Goal: Task Accomplishment & Management: Use online tool/utility

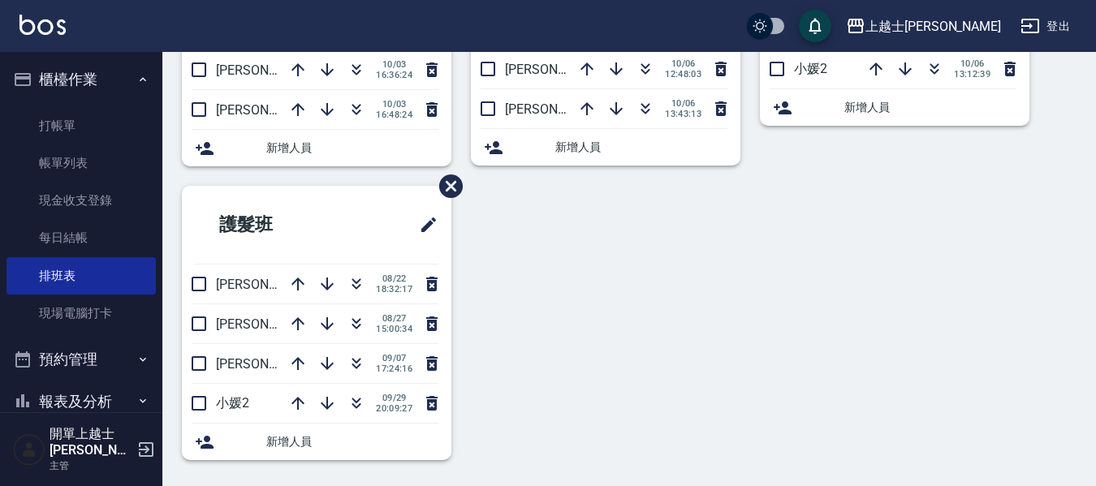
scroll to position [238, 0]
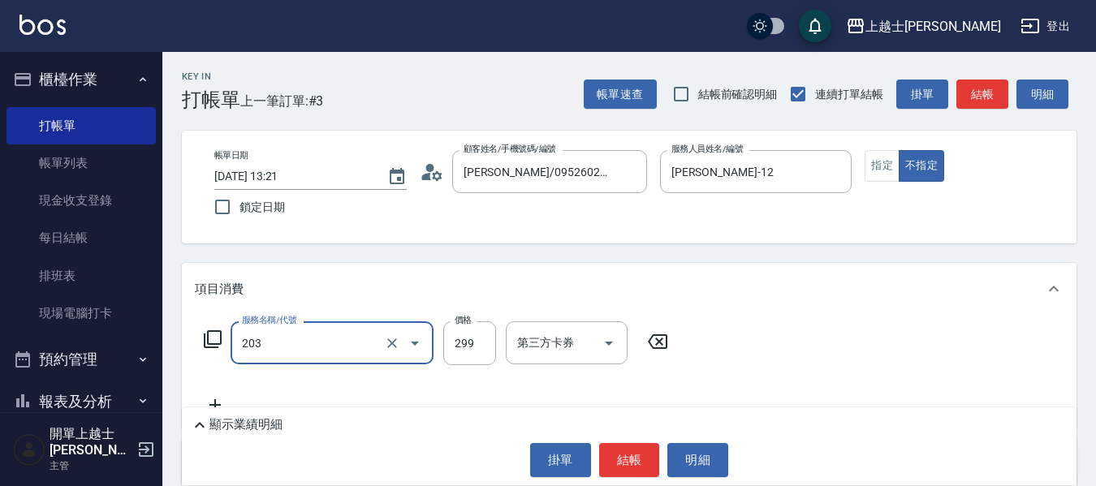
type input "B級洗+剪(203)"
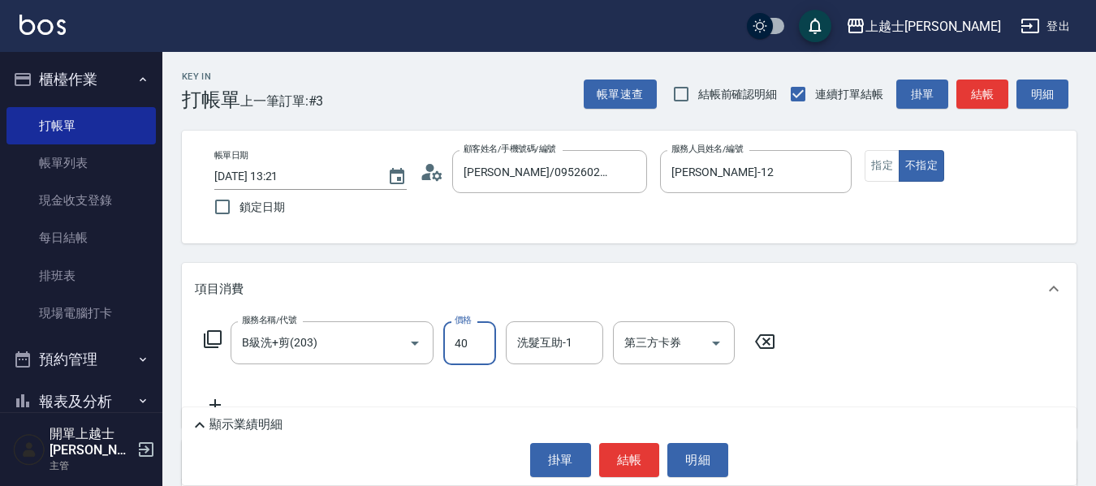
type input "400"
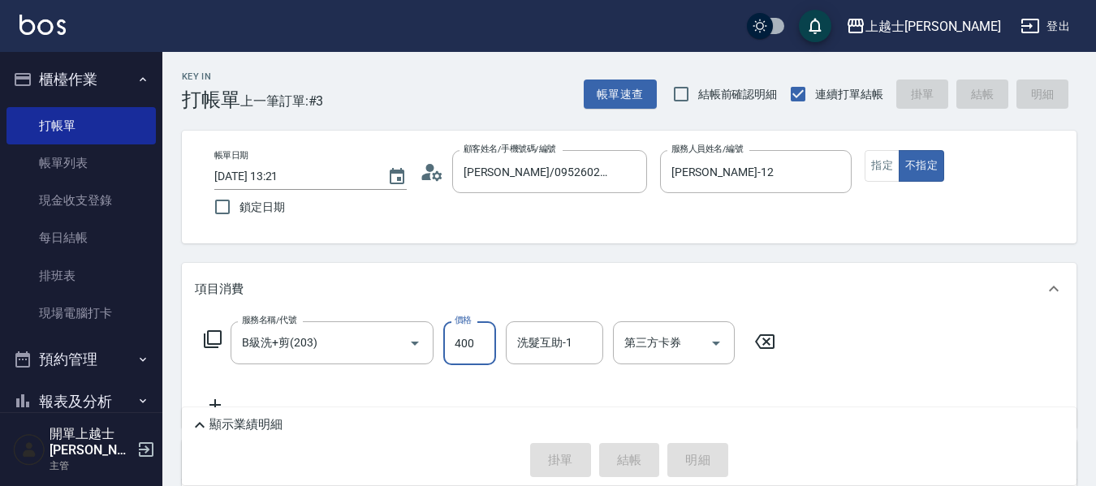
type input "2025/10/06 14:30"
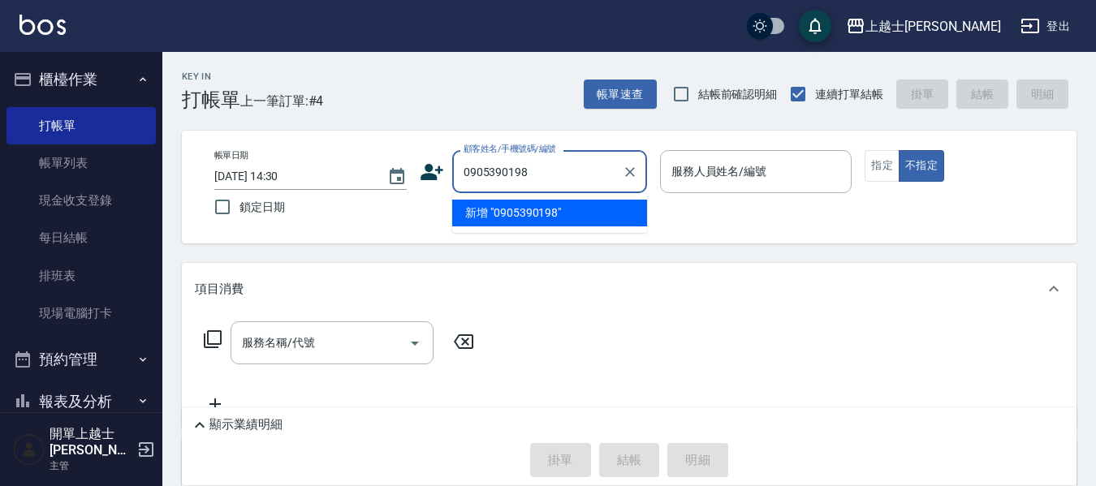
drag, startPoint x: 0, startPoint y: 0, endPoint x: 498, endPoint y: 213, distance: 541.5
click at [498, 213] on li "新增 "0905390198"" at bounding box center [549, 213] width 195 height 27
type input "0905390198"
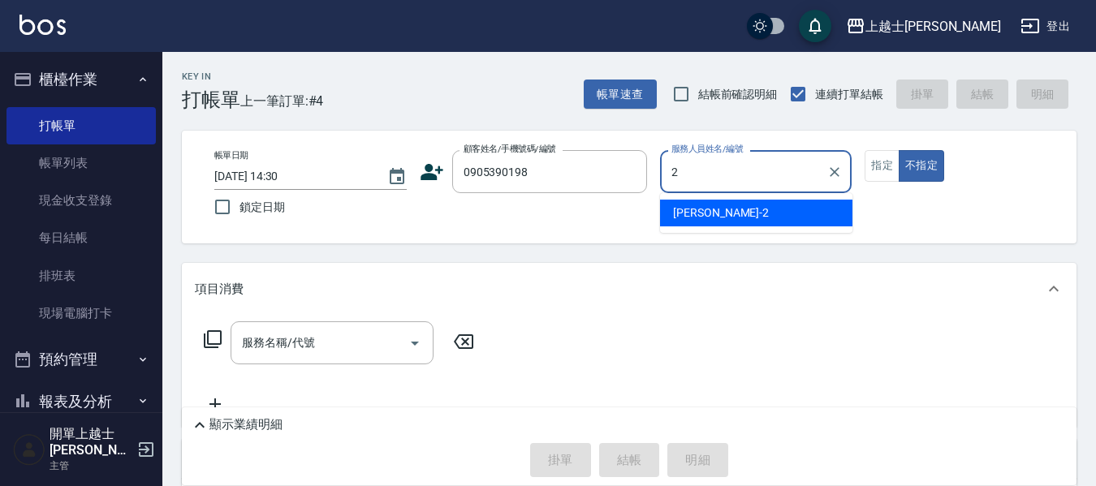
type input "2"
type button "false"
type input "小媛-2"
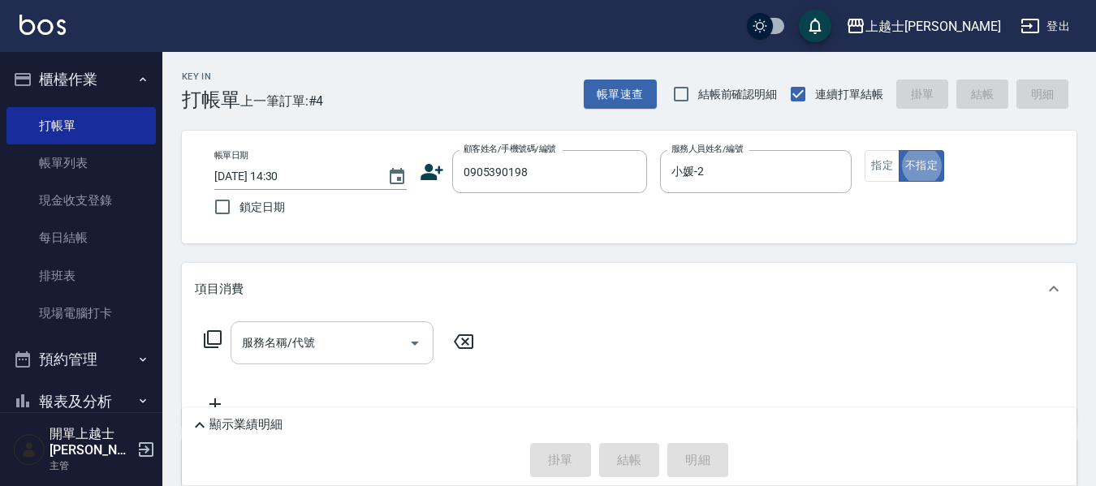
click at [333, 335] on input "服務名稱/代號" at bounding box center [320, 343] width 164 height 28
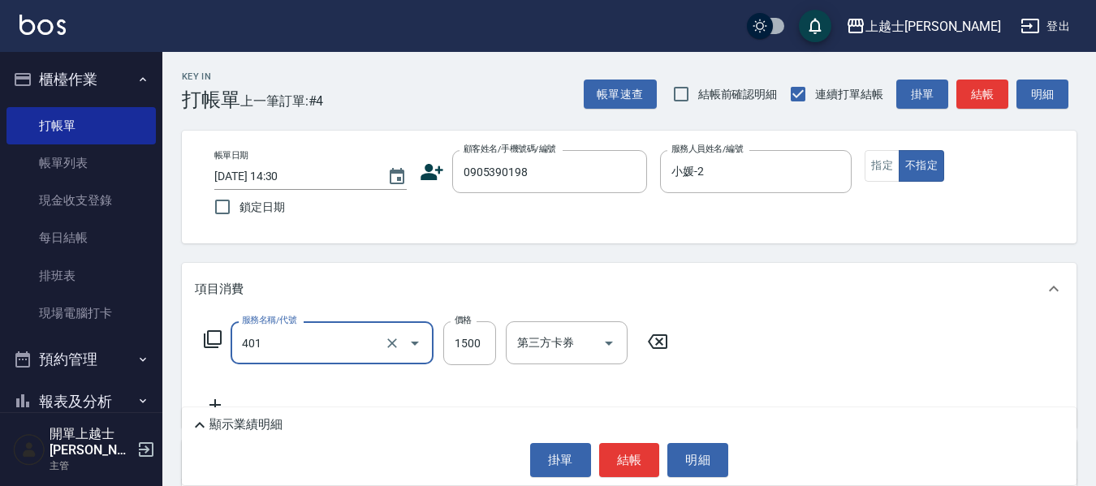
type input "基本染髮(401)"
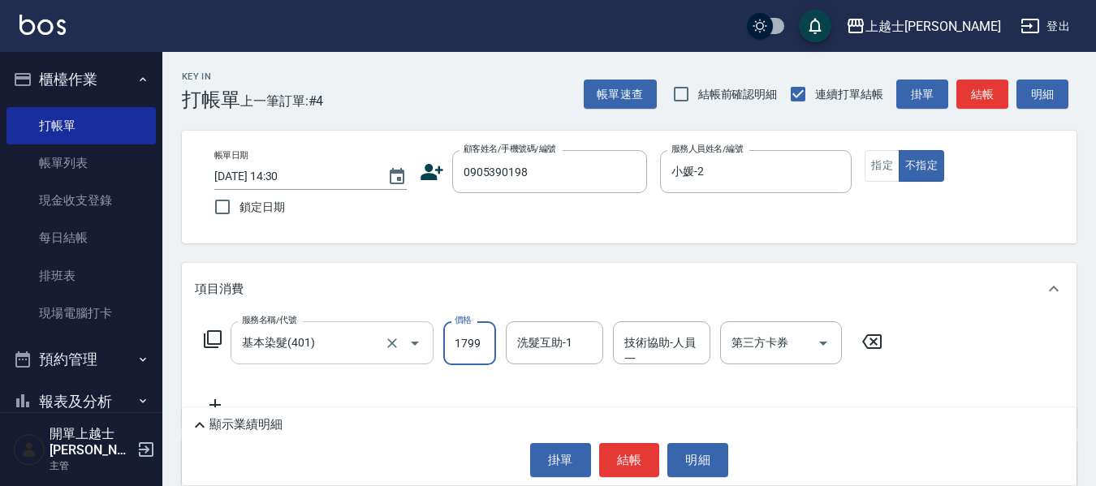
type input "1799"
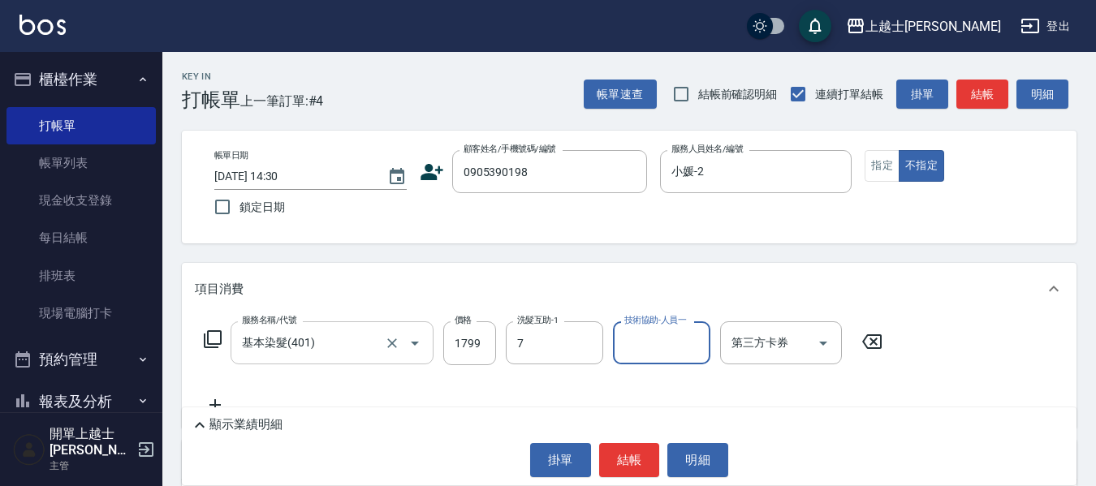
type input "蕾蕾-7"
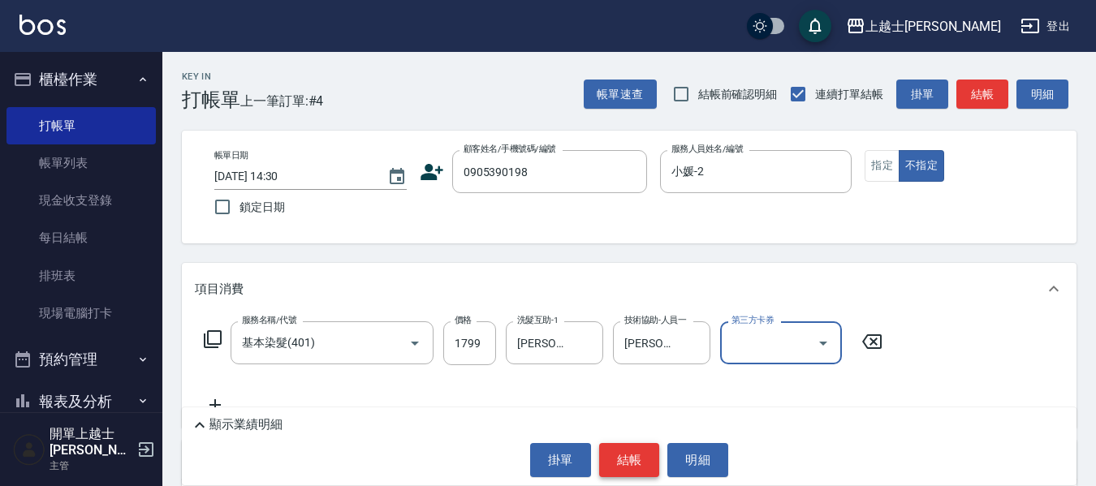
click at [640, 460] on button "結帳" at bounding box center [629, 460] width 61 height 34
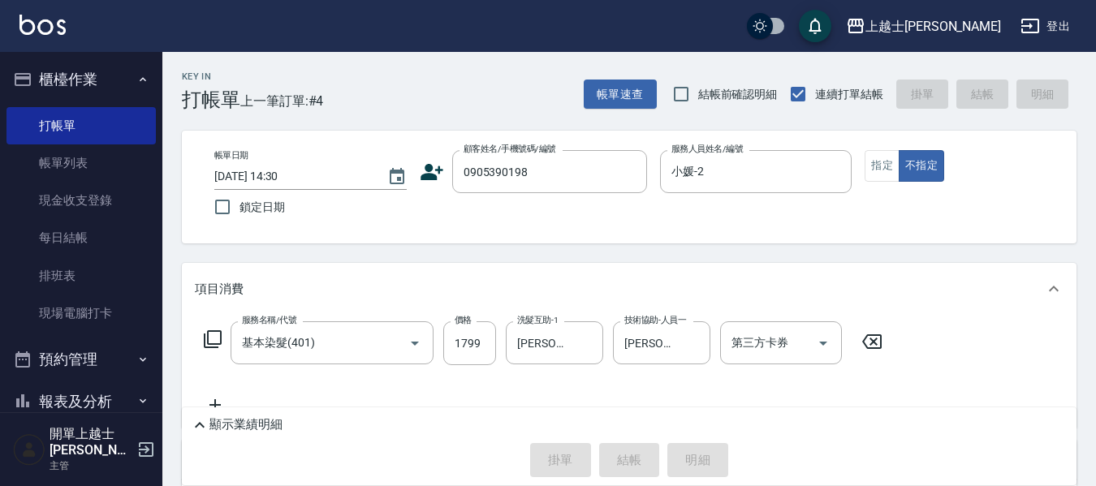
type input "2025/10/06 14:53"
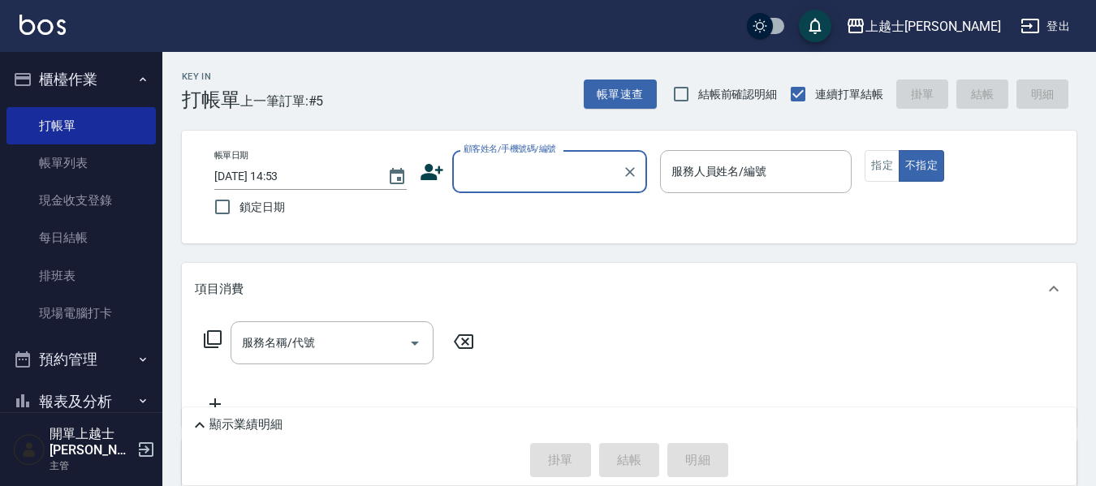
type input "9"
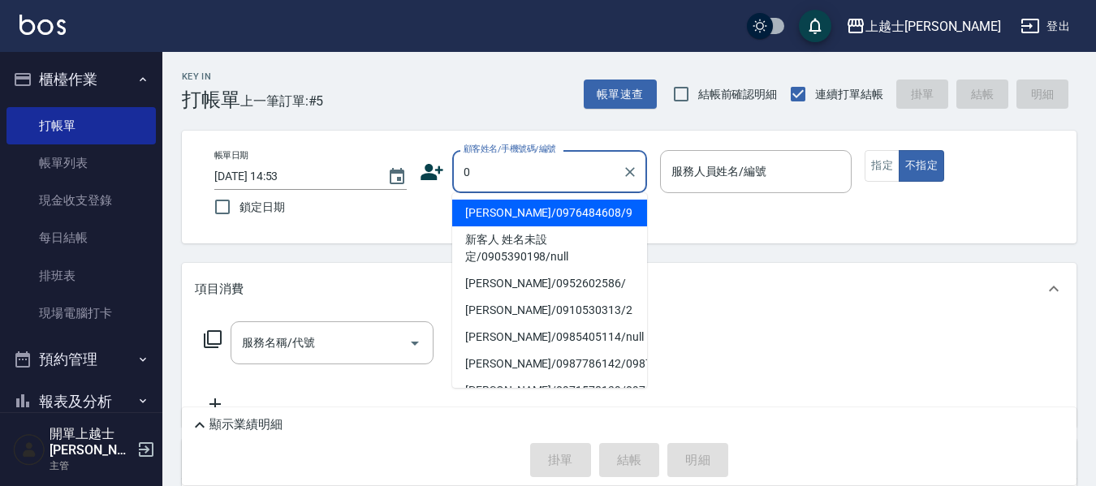
type input "09"
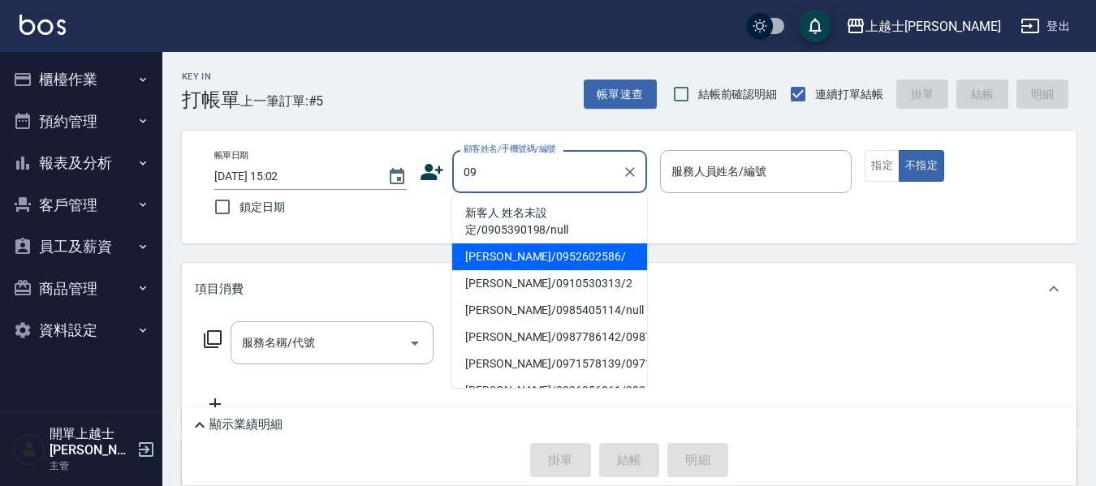
type input "[PERSON_NAME]/0952602586/"
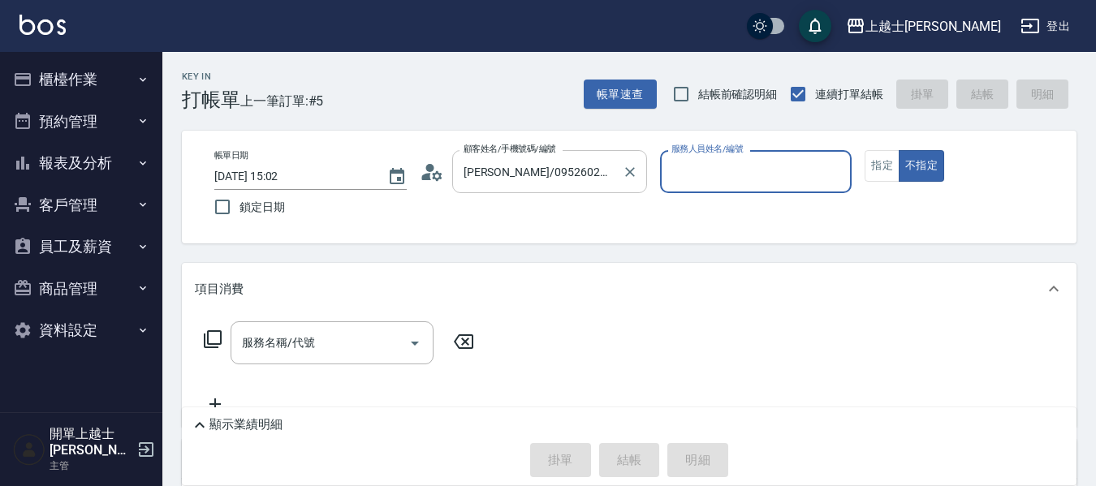
type input "[PERSON_NAME]-12"
click at [899, 150] on button "不指定" at bounding box center [921, 166] width 45 height 32
type button "false"
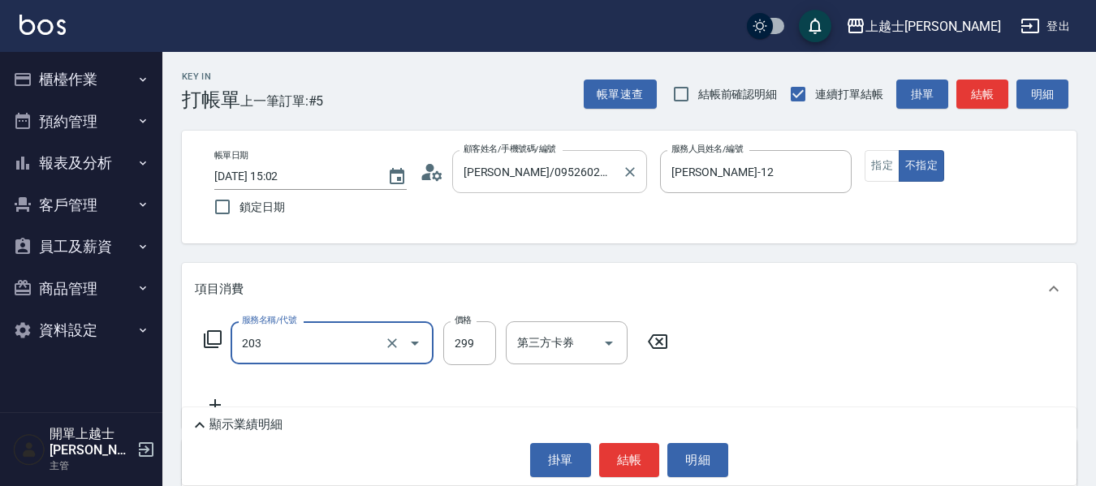
type input "B級洗+剪(203)"
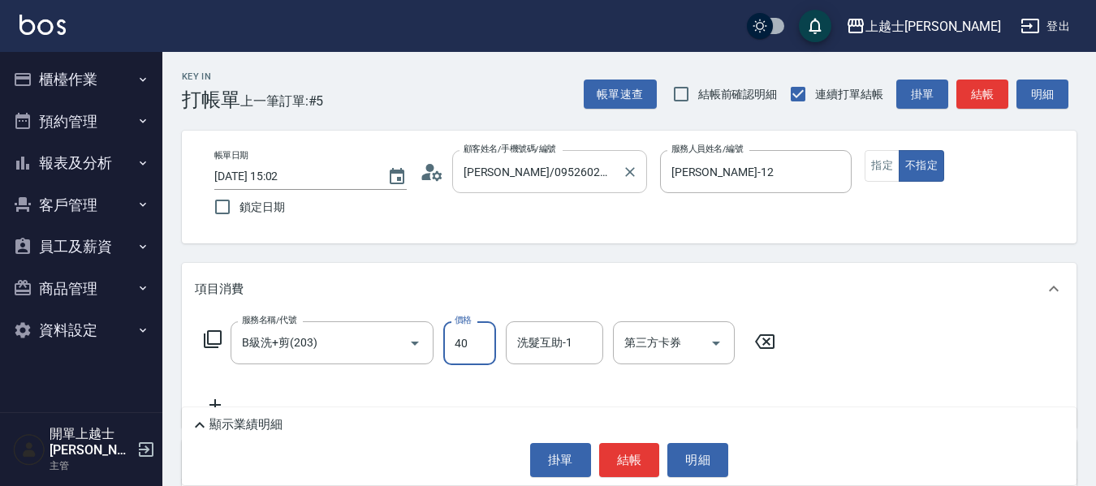
type input "400"
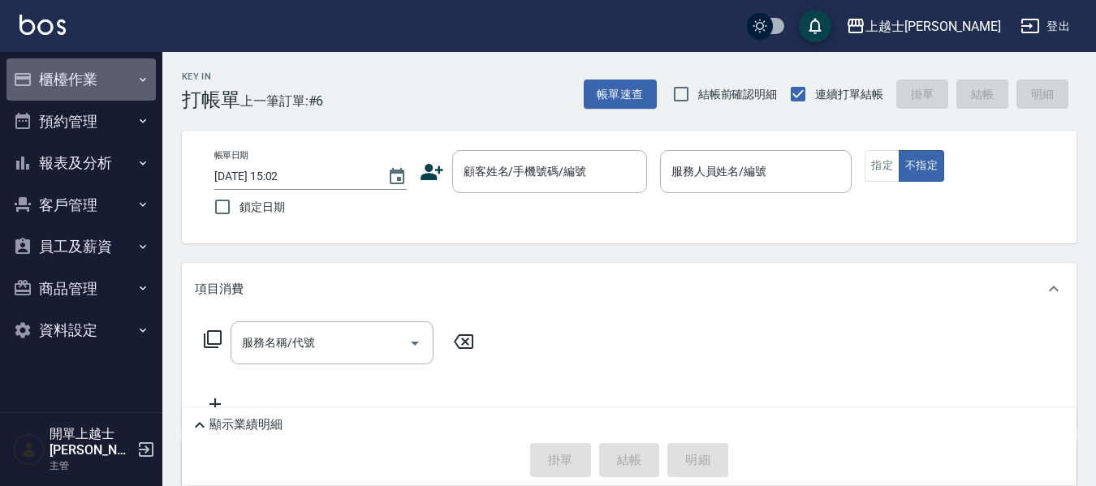
click at [78, 79] on button "櫃檯作業" at bounding box center [80, 79] width 149 height 42
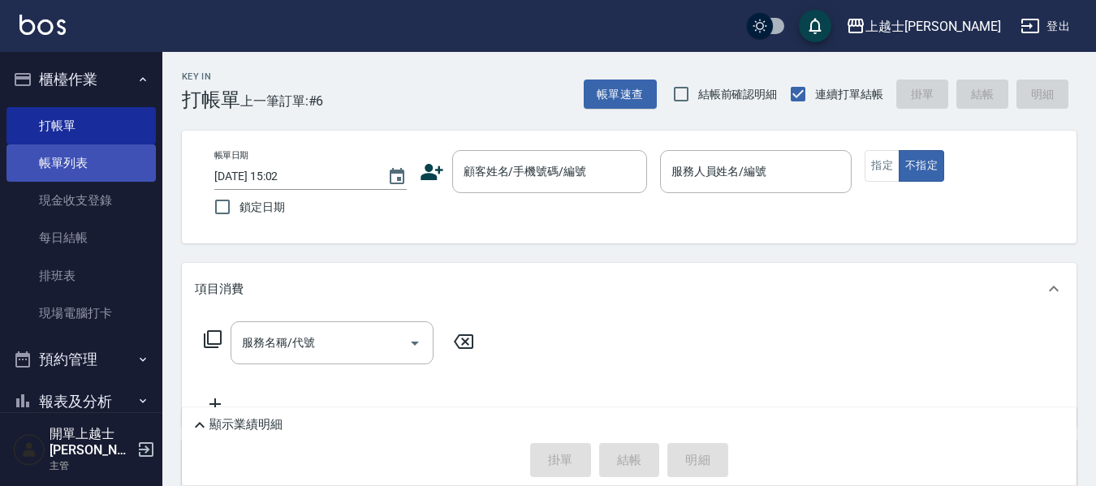
click at [104, 163] on link "帳單列表" at bounding box center [80, 162] width 149 height 37
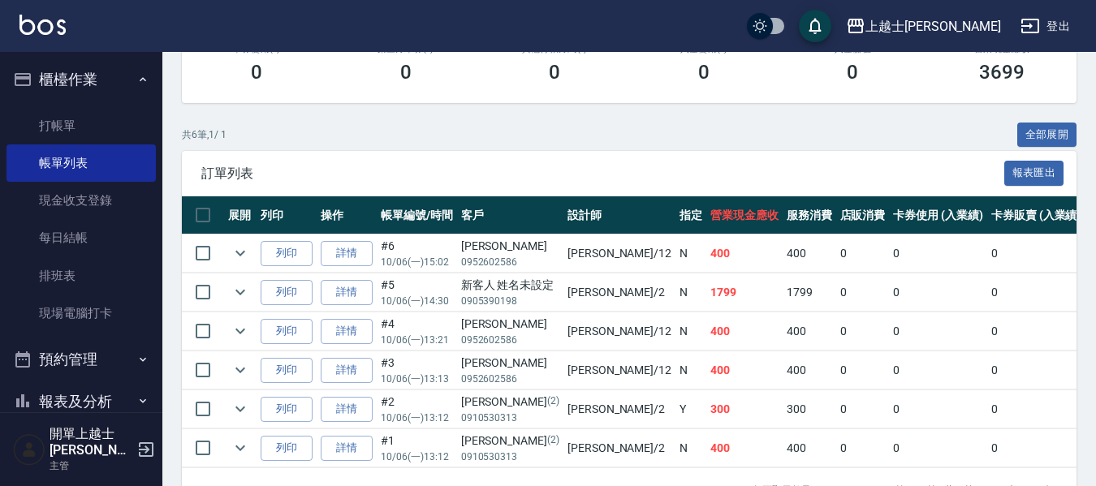
scroll to position [363, 0]
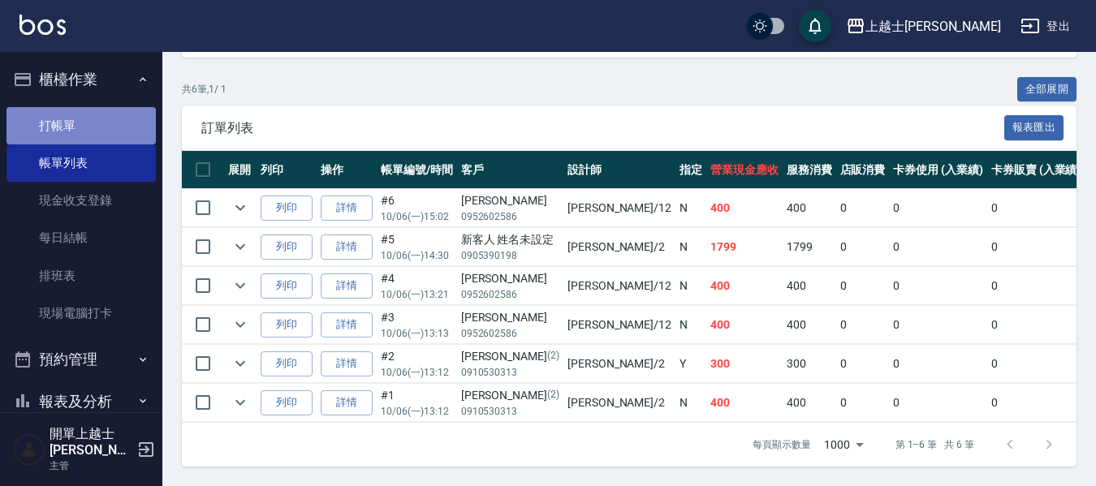
click at [106, 118] on link "打帳單" at bounding box center [80, 125] width 149 height 37
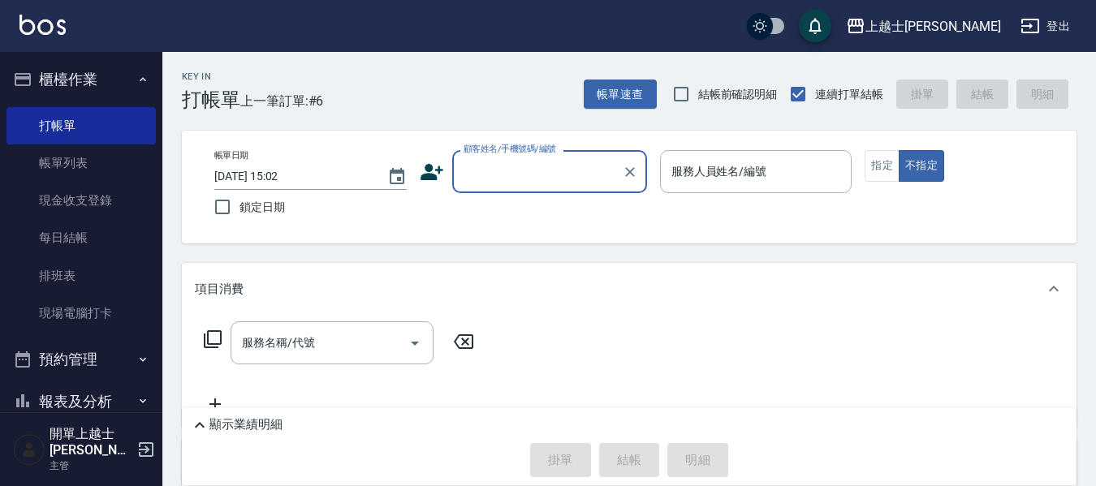
drag, startPoint x: 232, startPoint y: 58, endPoint x: 159, endPoint y: 28, distance: 79.3
